Goal: Task Accomplishment & Management: Manage account settings

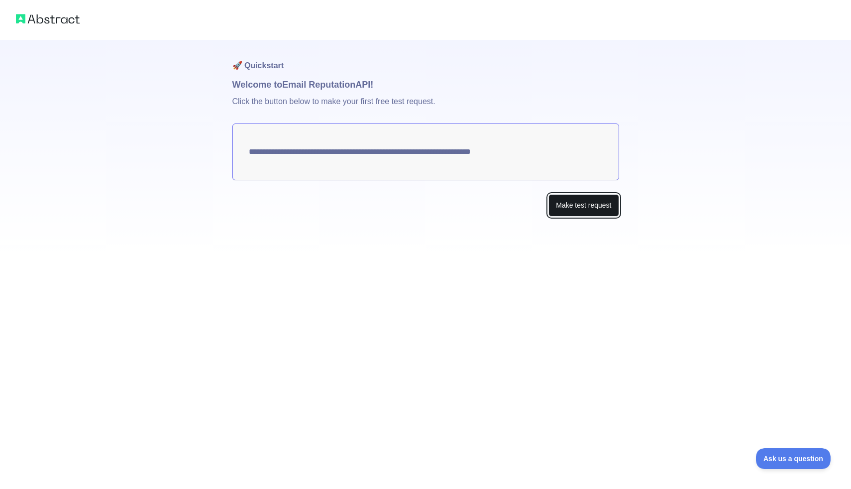
click at [588, 213] on button "Make test request" at bounding box center [584, 205] width 70 height 22
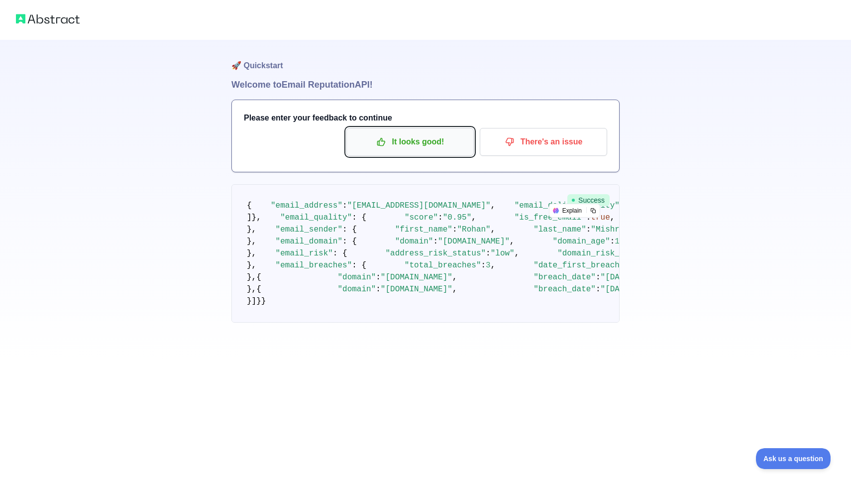
click at [401, 141] on p "It looks good!" at bounding box center [410, 141] width 113 height 17
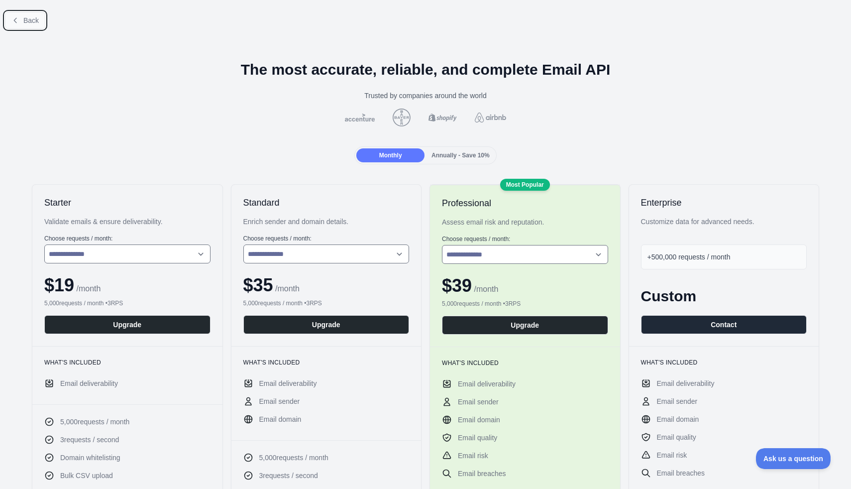
click at [25, 21] on span "Back" at bounding box center [30, 20] width 15 height 8
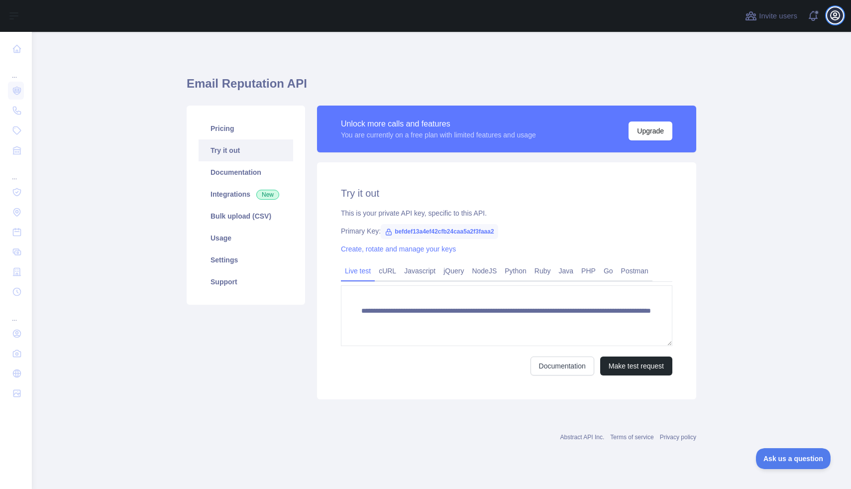
click at [837, 19] on icon "button" at bounding box center [836, 15] width 12 height 12
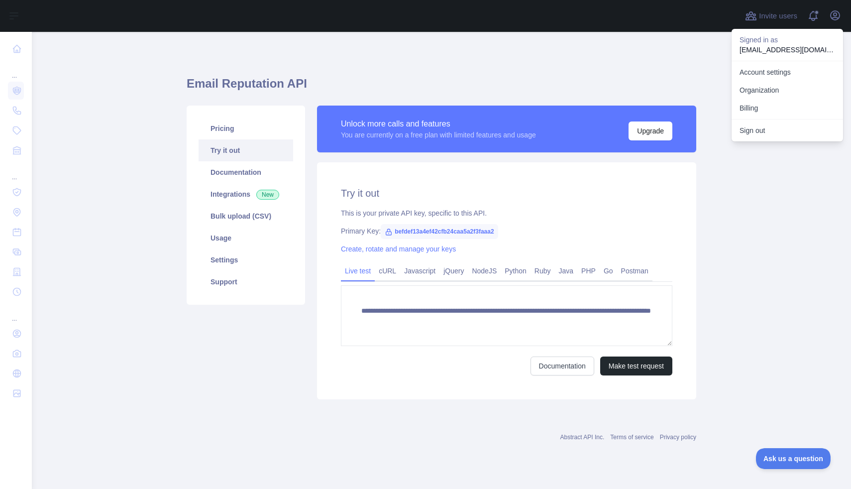
click at [790, 51] on p "[EMAIL_ADDRESS][DOMAIN_NAME]" at bounding box center [788, 50] width 96 height 10
click at [817, 74] on link "Account settings" at bounding box center [788, 72] width 112 height 18
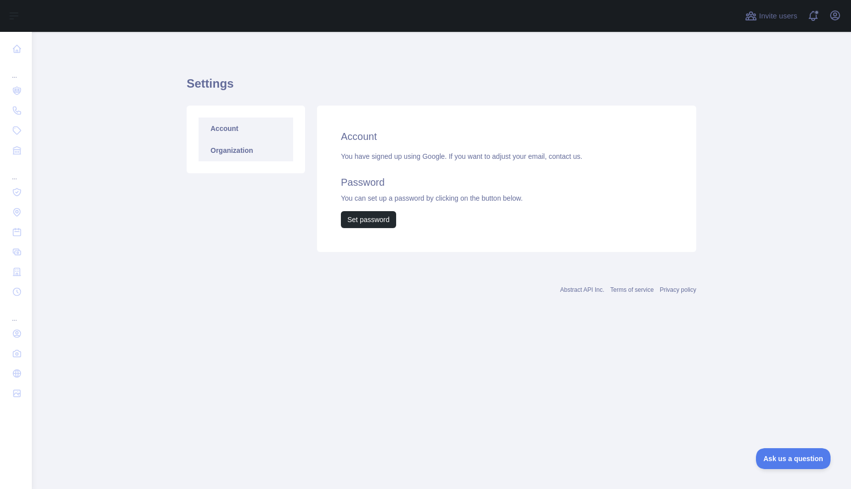
click at [259, 152] on link "Organization" at bounding box center [246, 150] width 95 height 22
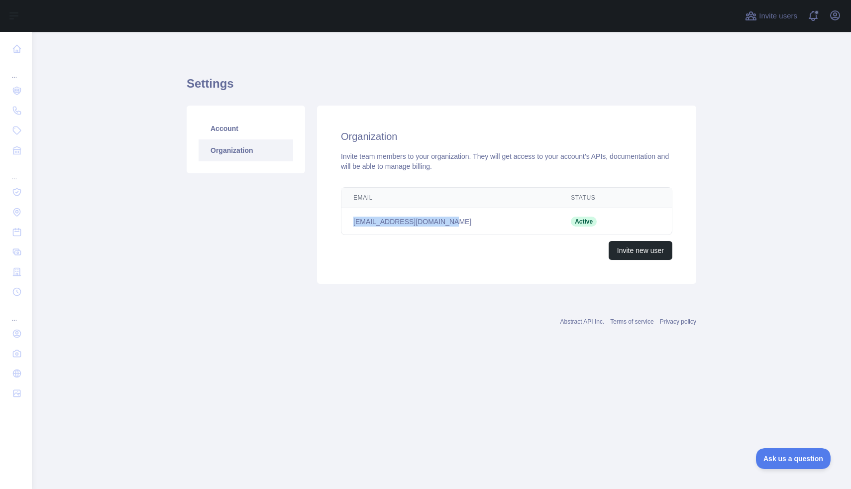
drag, startPoint x: 461, startPoint y: 223, endPoint x: 352, endPoint y: 226, distance: 109.1
click at [352, 226] on td "[EMAIL_ADDRESS][DOMAIN_NAME]" at bounding box center [451, 221] width 218 height 27
copy td "[EMAIL_ADDRESS][DOMAIN_NAME]"
click at [238, 134] on link "Account" at bounding box center [246, 129] width 95 height 22
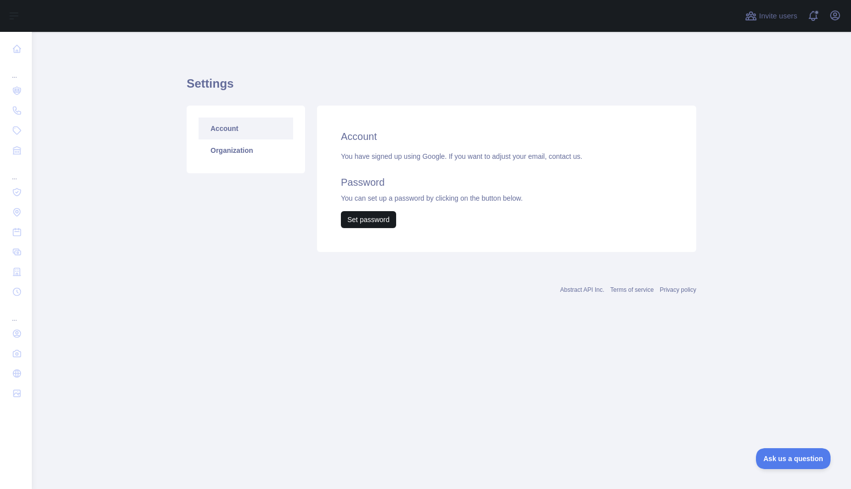
click at [378, 221] on button "Set password" at bounding box center [368, 219] width 55 height 17
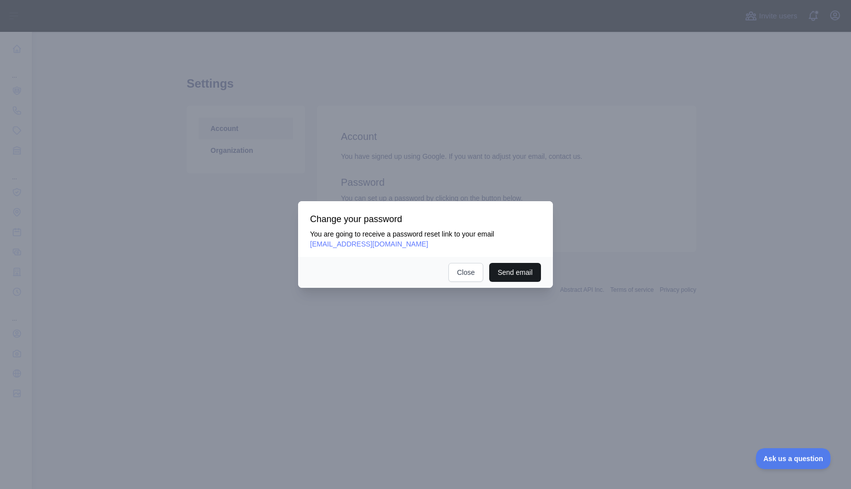
click at [511, 270] on button "Send email" at bounding box center [515, 272] width 52 height 19
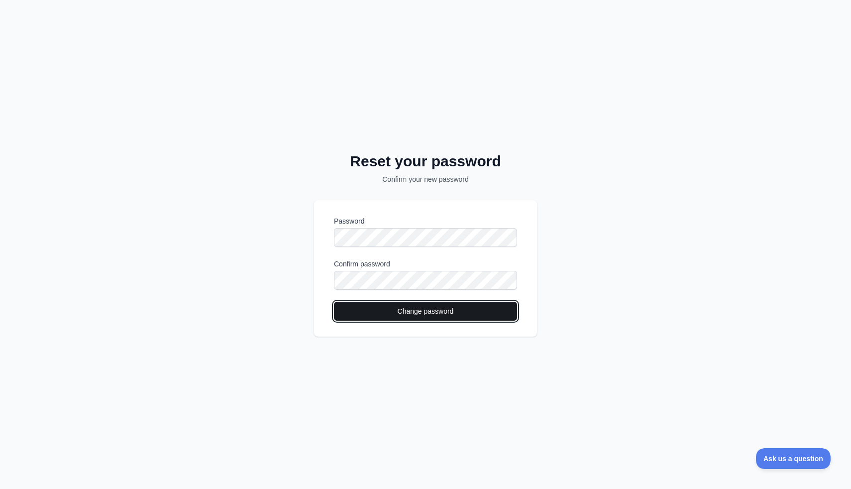
click at [418, 313] on button "Change password" at bounding box center [425, 311] width 183 height 19
